Goal: Navigation & Orientation: Find specific page/section

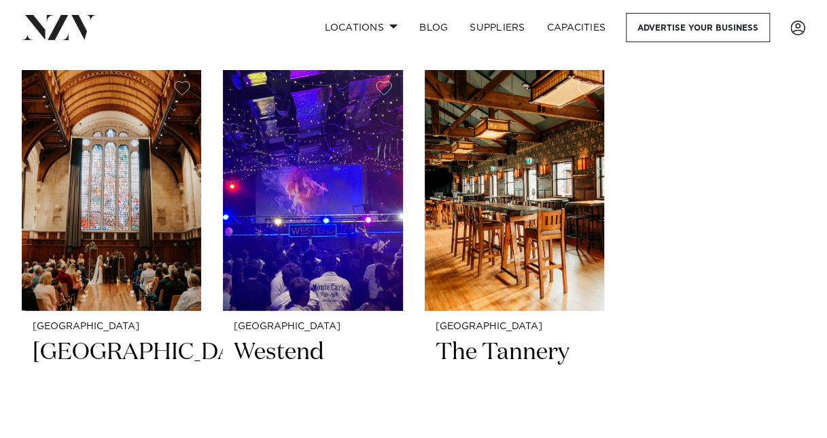
scroll to position [2437, 0]
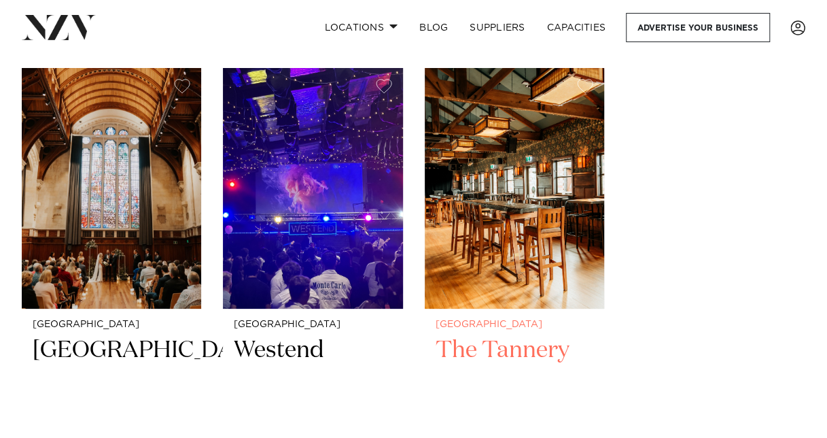
click at [510, 350] on h2 "The Tannery" at bounding box center [514, 381] width 158 height 92
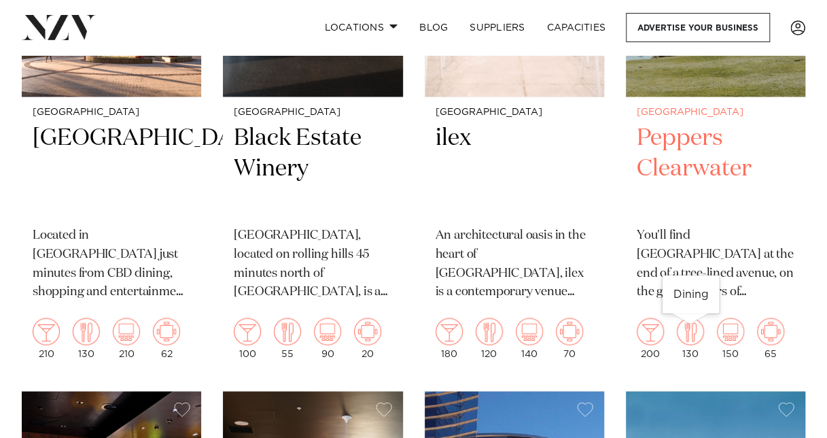
scroll to position [1003, 0]
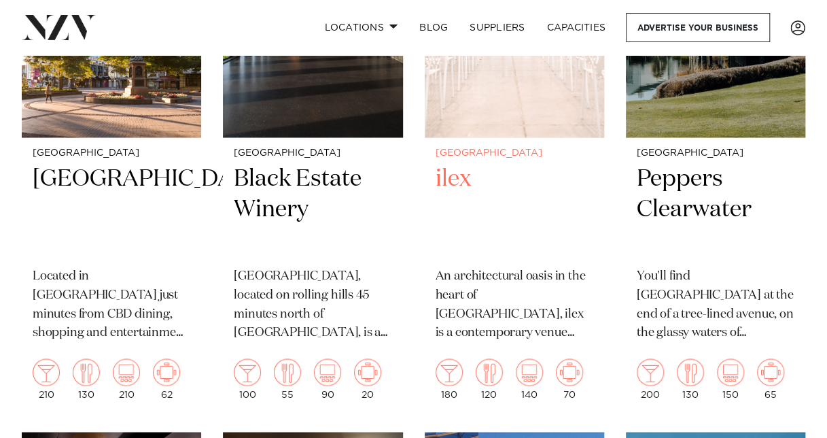
click at [460, 186] on h2 "ilex" at bounding box center [514, 210] width 158 height 92
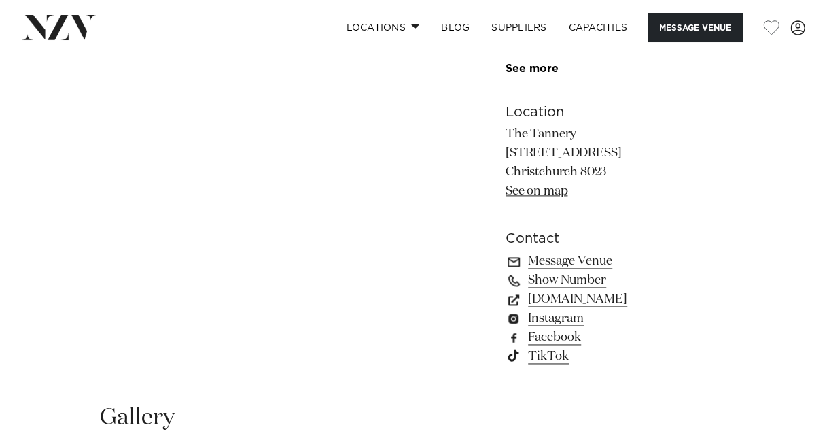
scroll to position [791, 0]
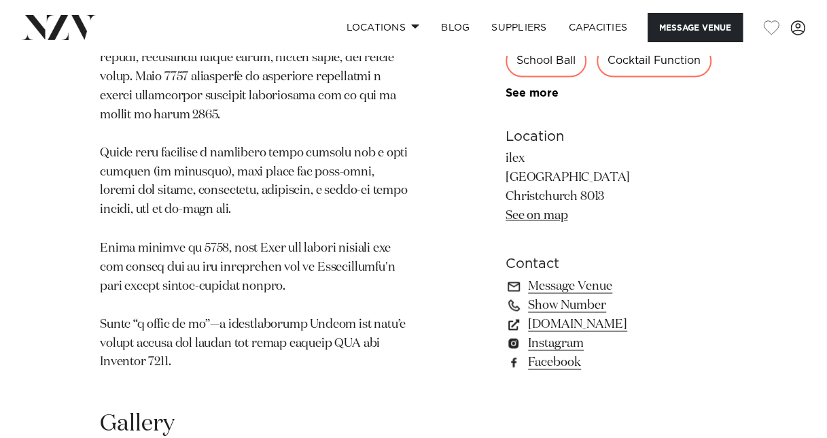
scroll to position [1010, 0]
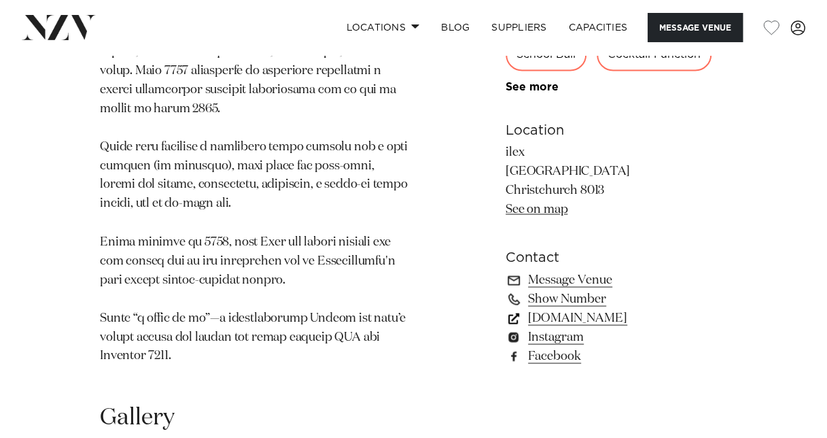
click at [600, 308] on link "goodcompany.nz" at bounding box center [615, 317] width 221 height 19
